Goal: Check status: Check status

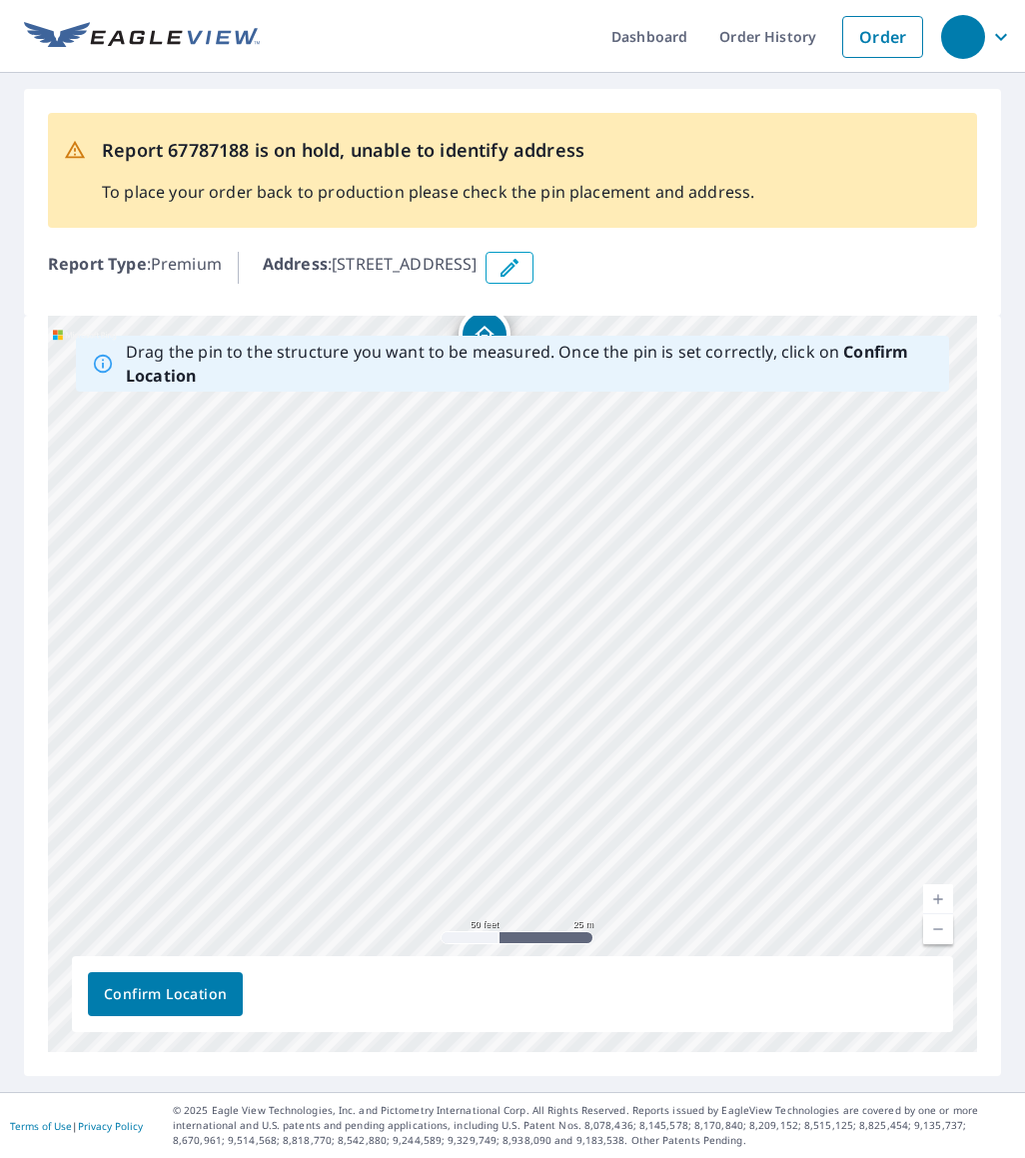
drag, startPoint x: 425, startPoint y: 769, endPoint x: 401, endPoint y: 417, distance: 353.5
click at [401, 417] on div "[STREET_ADDRESS]" at bounding box center [512, 684] width 929 height 736
drag, startPoint x: 513, startPoint y: 595, endPoint x: 515, endPoint y: 630, distance: 35.0
click at [516, 631] on div "[STREET_ADDRESS]" at bounding box center [512, 684] width 929 height 736
drag, startPoint x: 498, startPoint y: 415, endPoint x: 587, endPoint y: 799, distance: 395.0
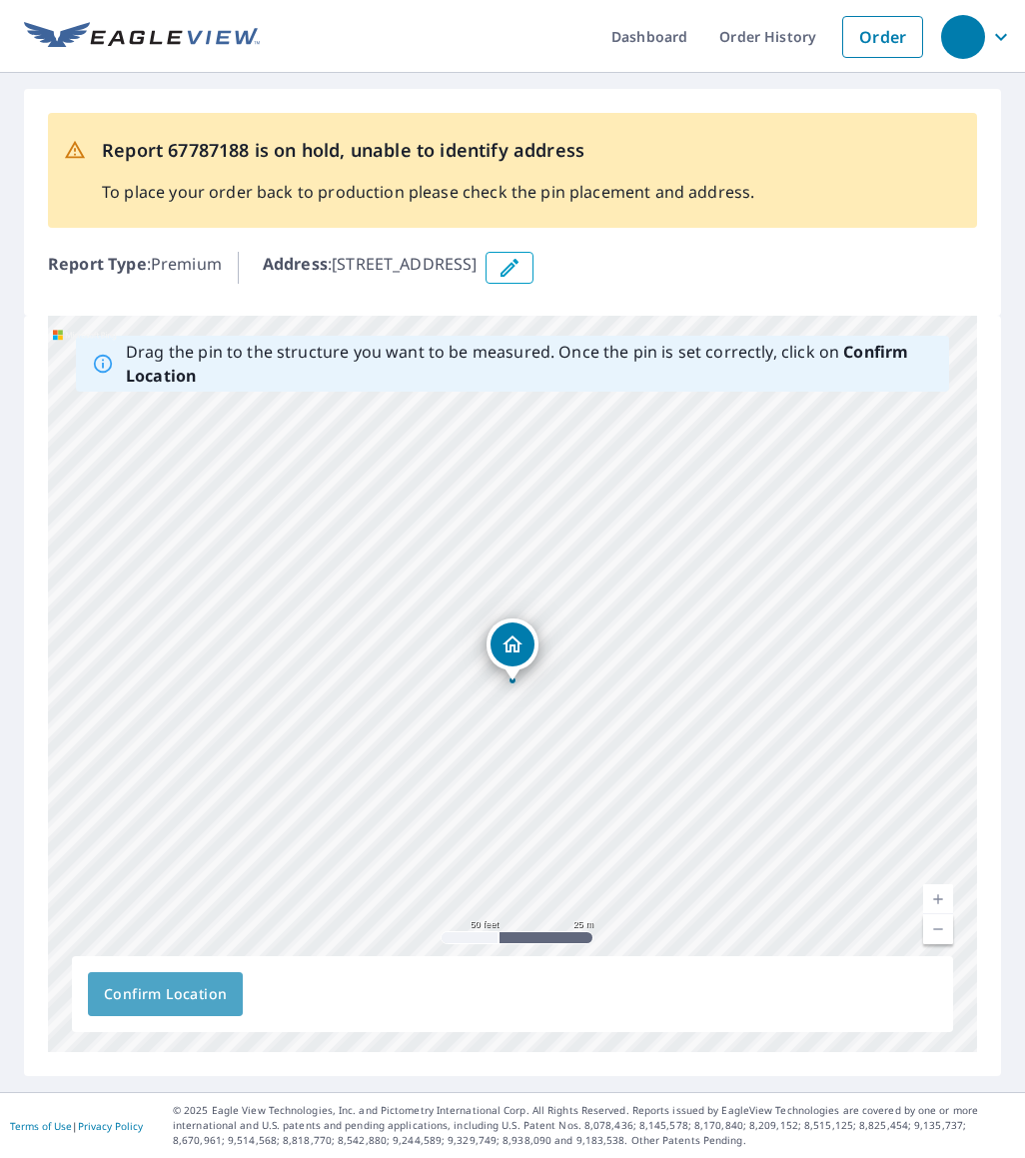
click at [171, 980] on button "Confirm Location" at bounding box center [165, 994] width 155 height 44
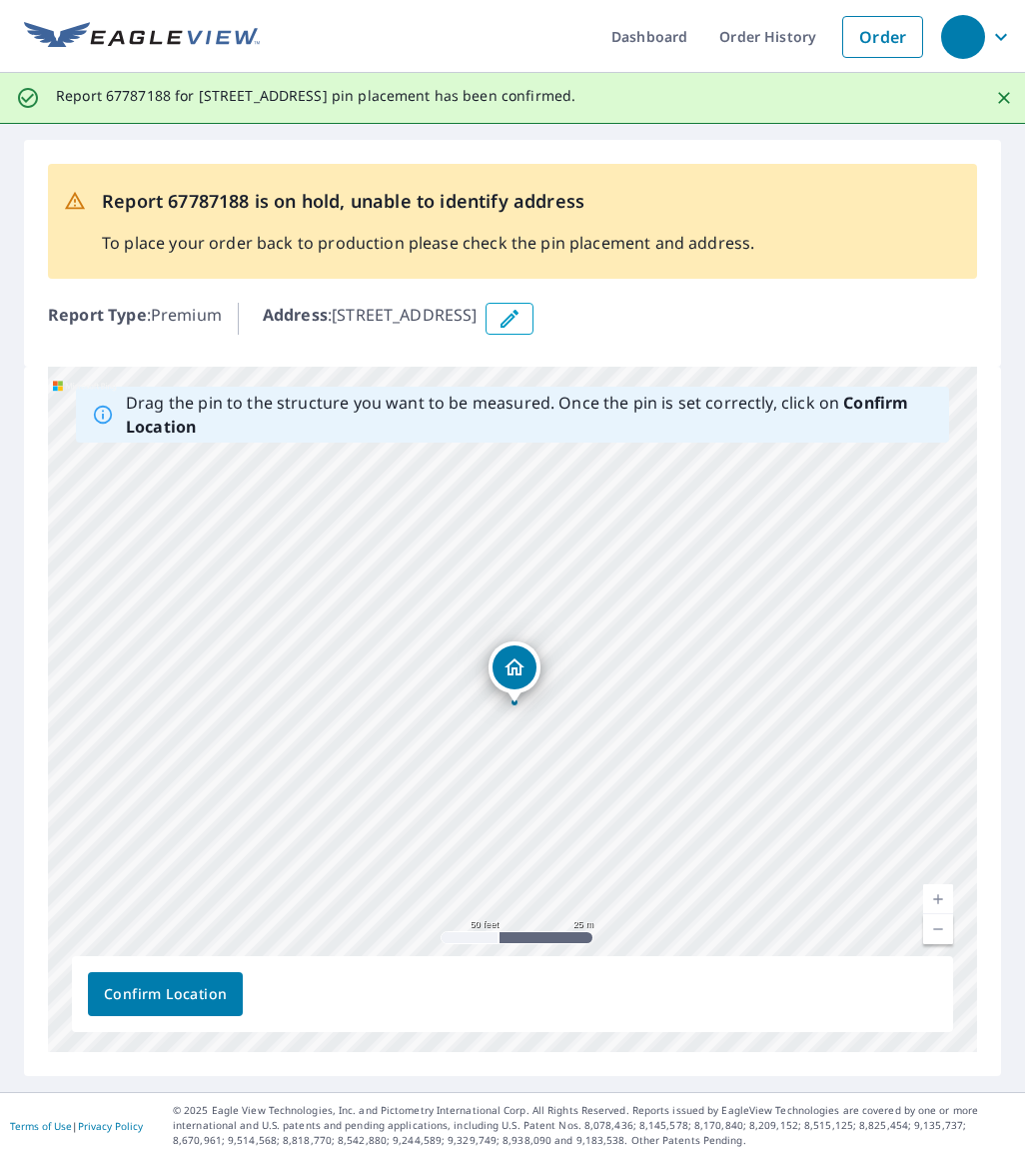
drag, startPoint x: 514, startPoint y: 711, endPoint x: 516, endPoint y: 682, distance: 29.0
click at [516, 682] on div "[STREET_ADDRESS]" at bounding box center [512, 709] width 929 height 685
click at [208, 993] on span "Confirm Location" at bounding box center [165, 994] width 123 height 25
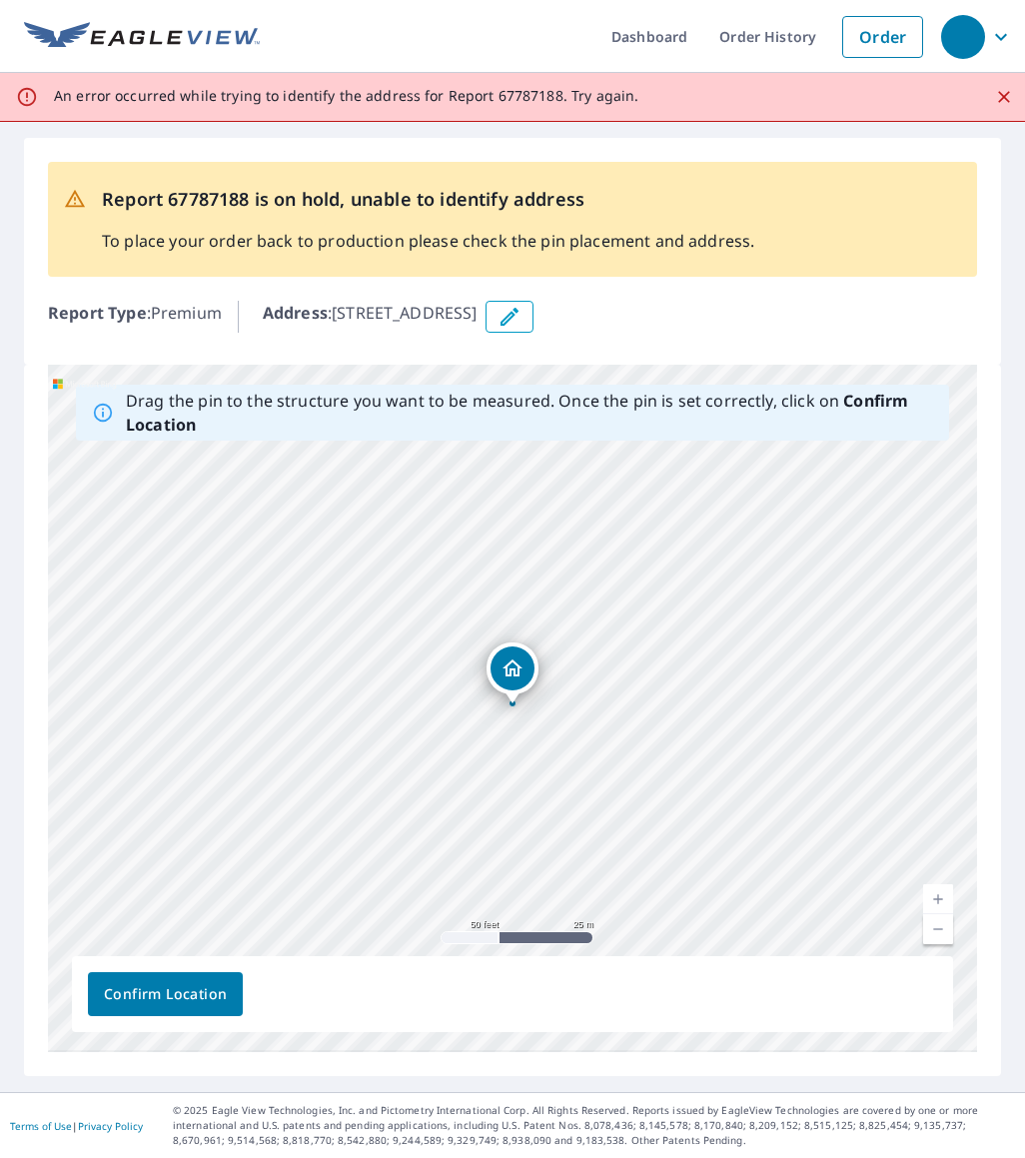
click at [208, 993] on span "Confirm Location" at bounding box center [165, 994] width 123 height 25
click at [222, 988] on span "Confirm Location" at bounding box center [165, 994] width 123 height 25
click at [516, 693] on div "14665 SW 9th St Hollywood, FL 33027" at bounding box center [512, 708] width 929 height 687
click at [516, 693] on div "14665 SW 9th St Hollywood, FL 33027" at bounding box center [513, 669] width 218 height 52
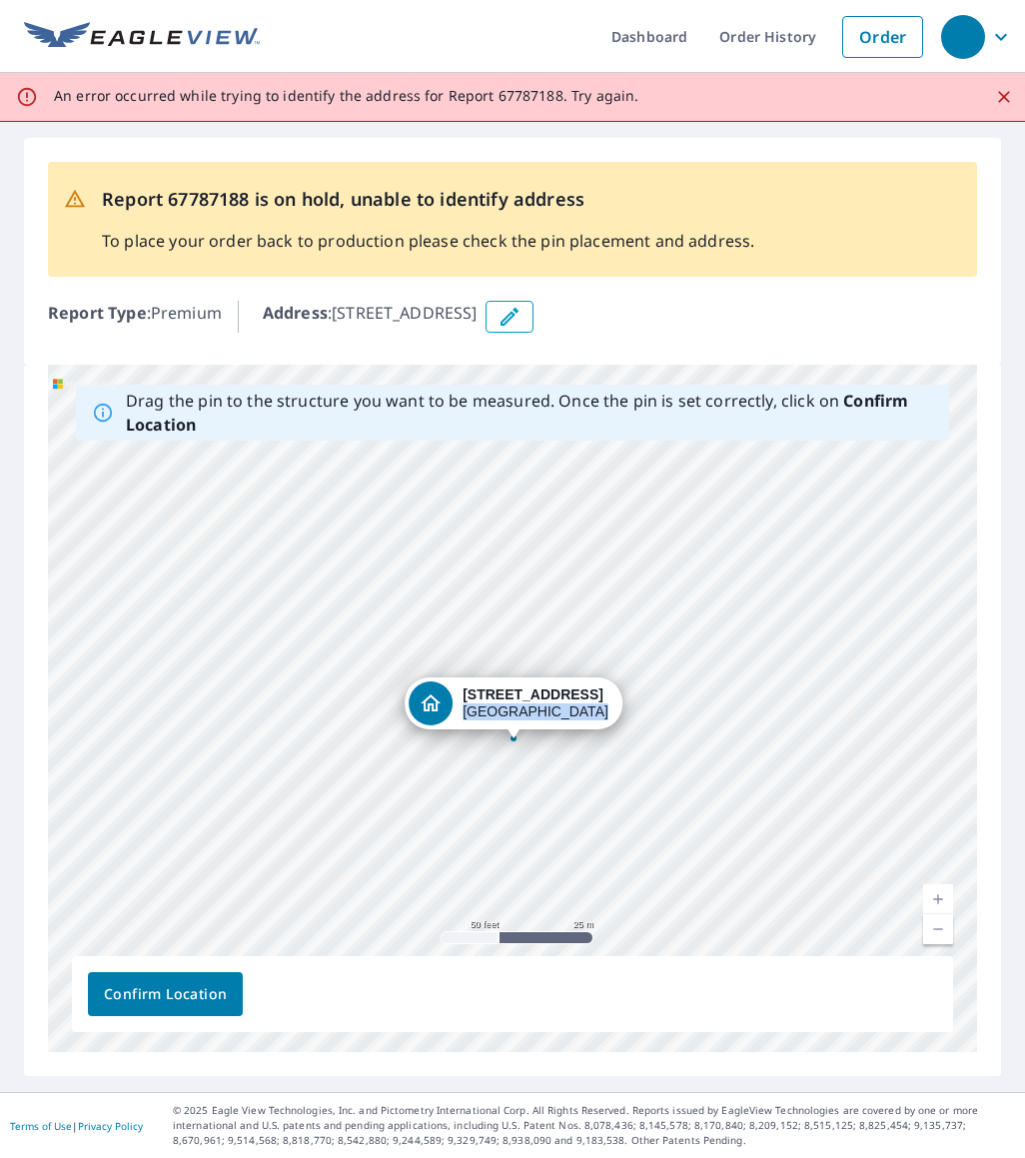
click at [517, 727] on div "14665 SW 9th St Hollywood, FL 33027" at bounding box center [514, 703] width 218 height 52
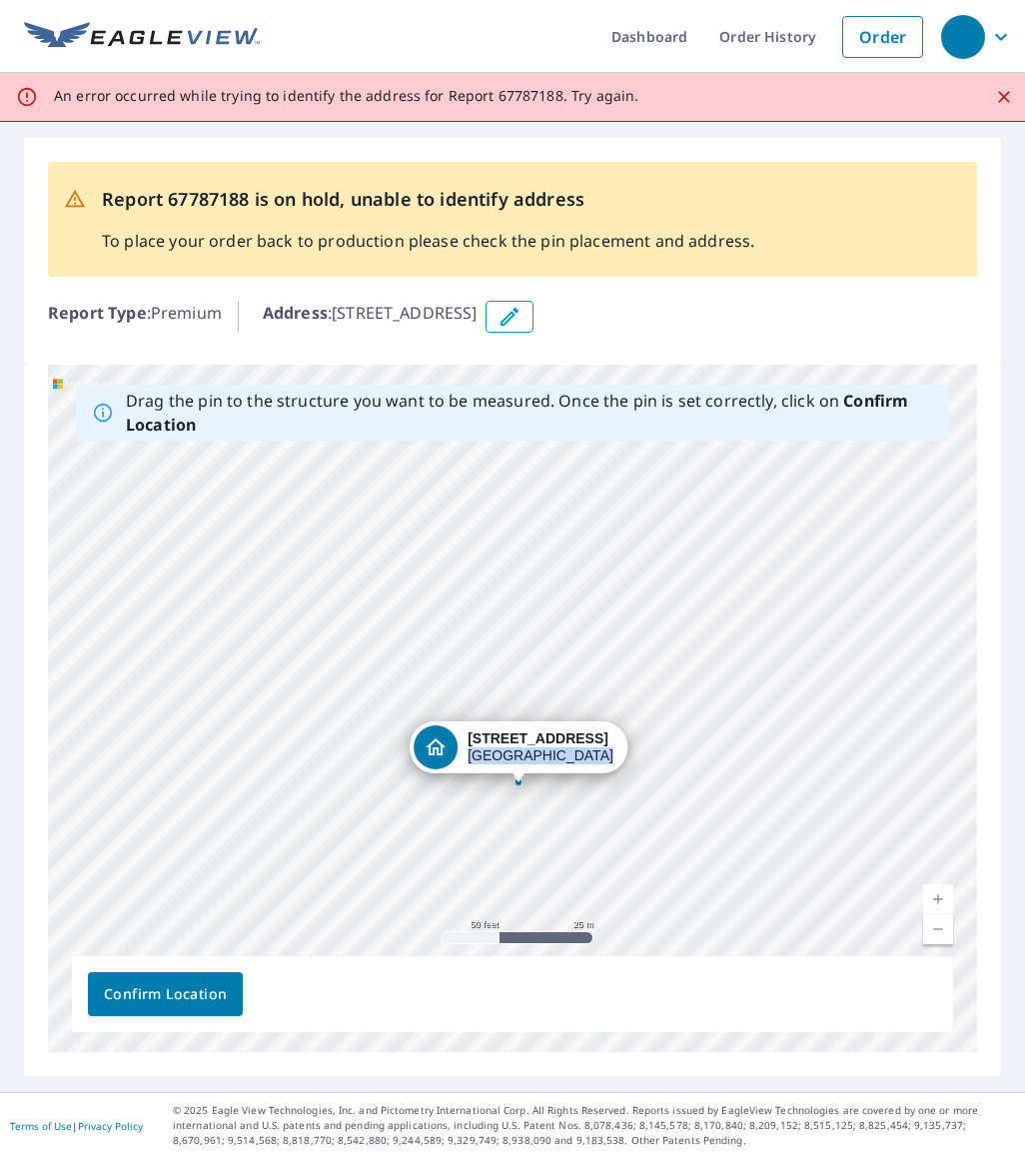
click at [522, 771] on div "14665 SW 9th St Hollywood, FL 33027" at bounding box center [519, 747] width 218 height 52
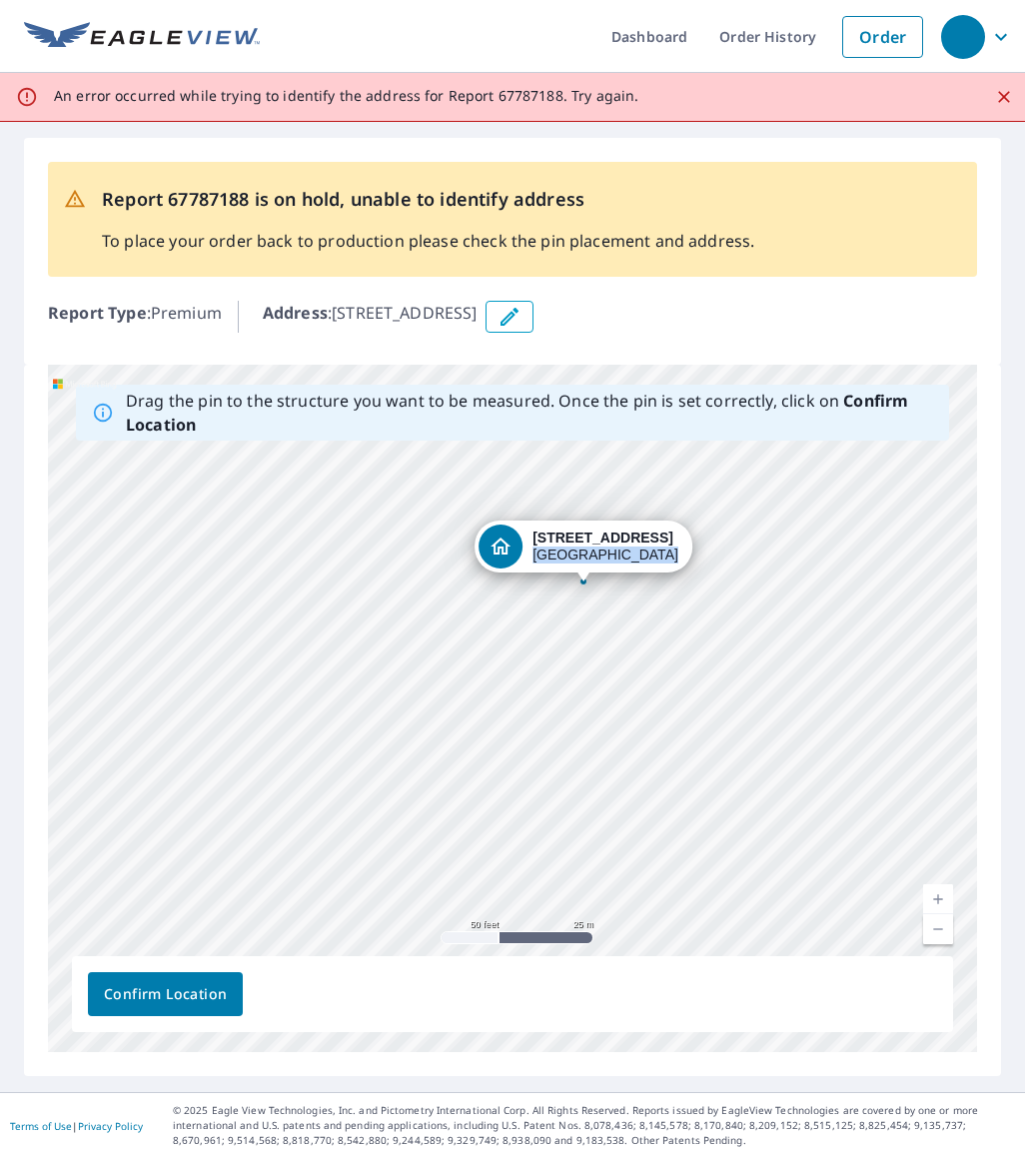
click at [600, 572] on div "14665 SW 9th St Hollywood, FL 33027" at bounding box center [584, 547] width 218 height 52
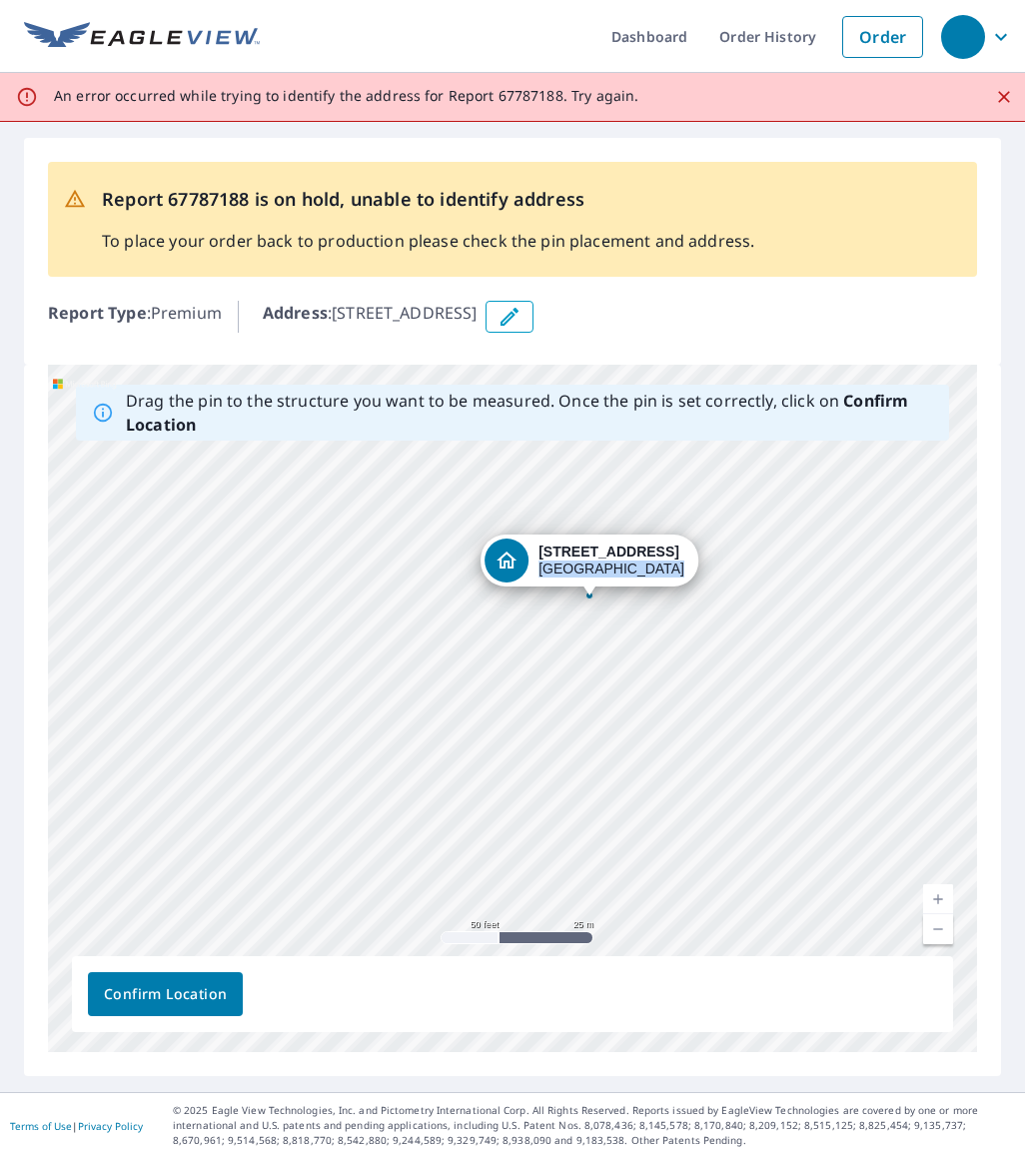
click at [593, 583] on div "14665 SW 9th St Hollywood, FL 33027" at bounding box center [512, 708] width 929 height 687
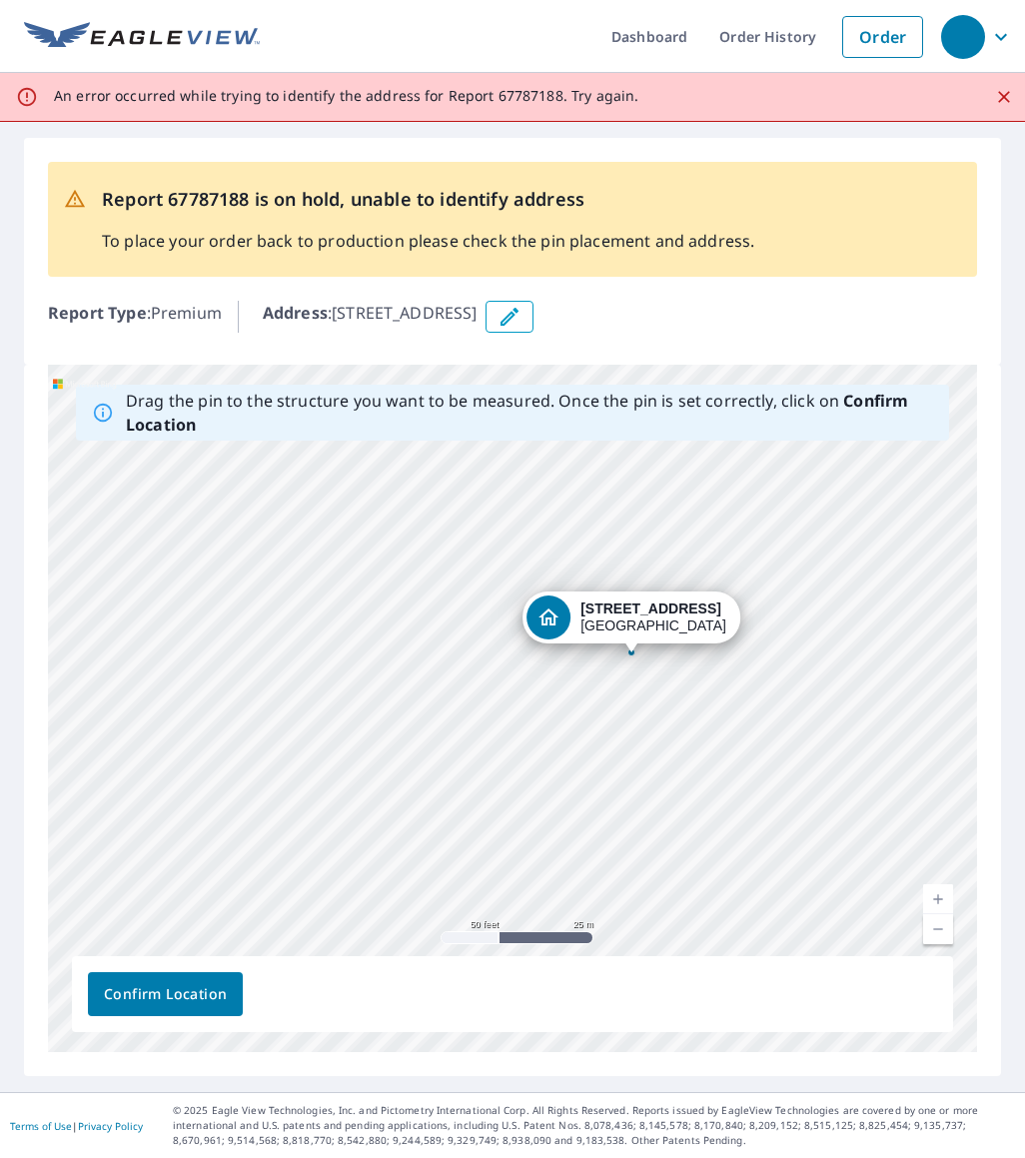
click at [844, 178] on div "Report 67787188 is on hold, unable to identify address To place your order back…" at bounding box center [512, 219] width 929 height 115
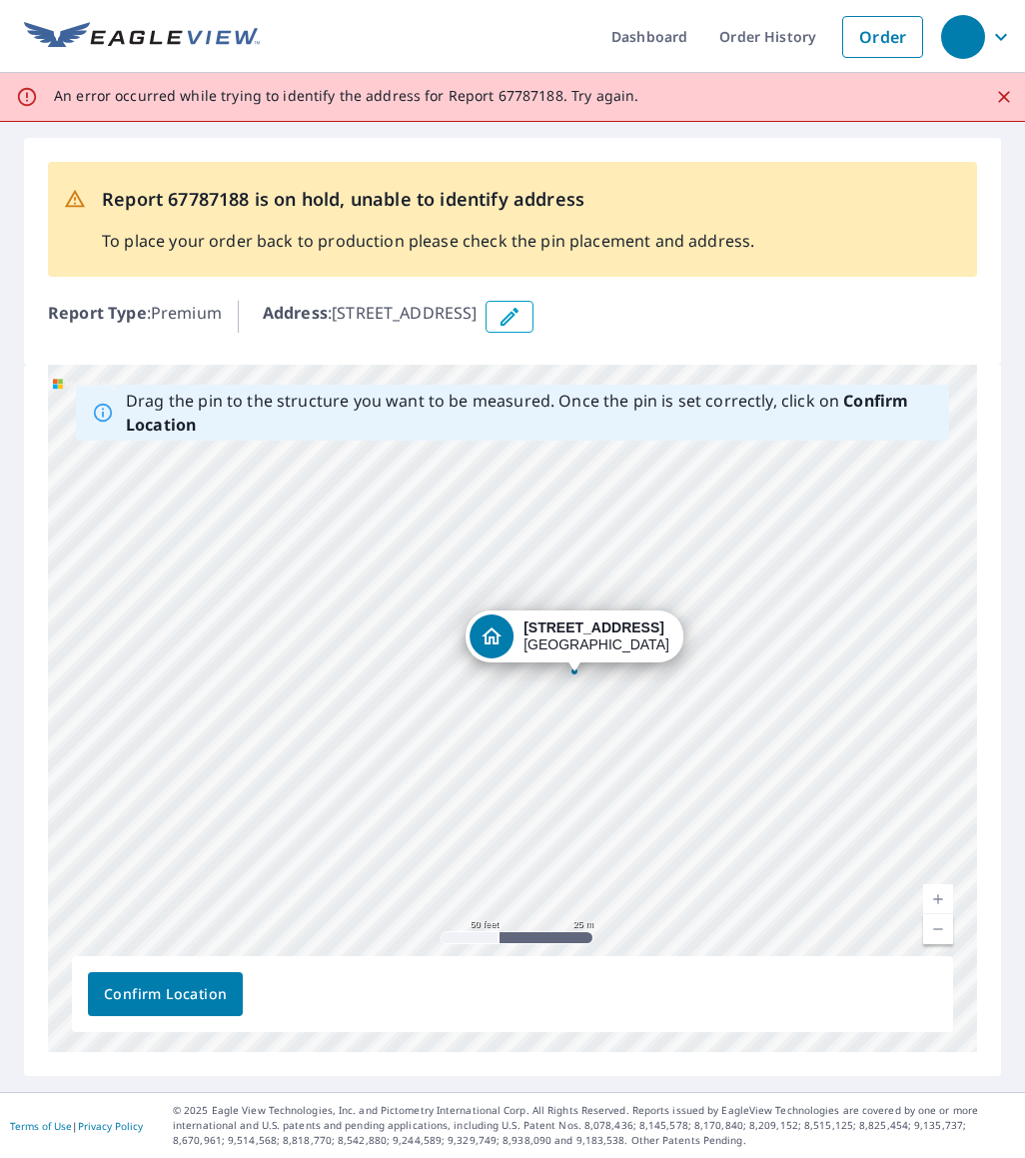
click at [655, 550] on div "14665 SW 9th St Hollywood, FL 33027" at bounding box center [512, 708] width 929 height 687
click at [163, 998] on span "Confirm Location" at bounding box center [165, 994] width 123 height 25
